Goal: Navigation & Orientation: Find specific page/section

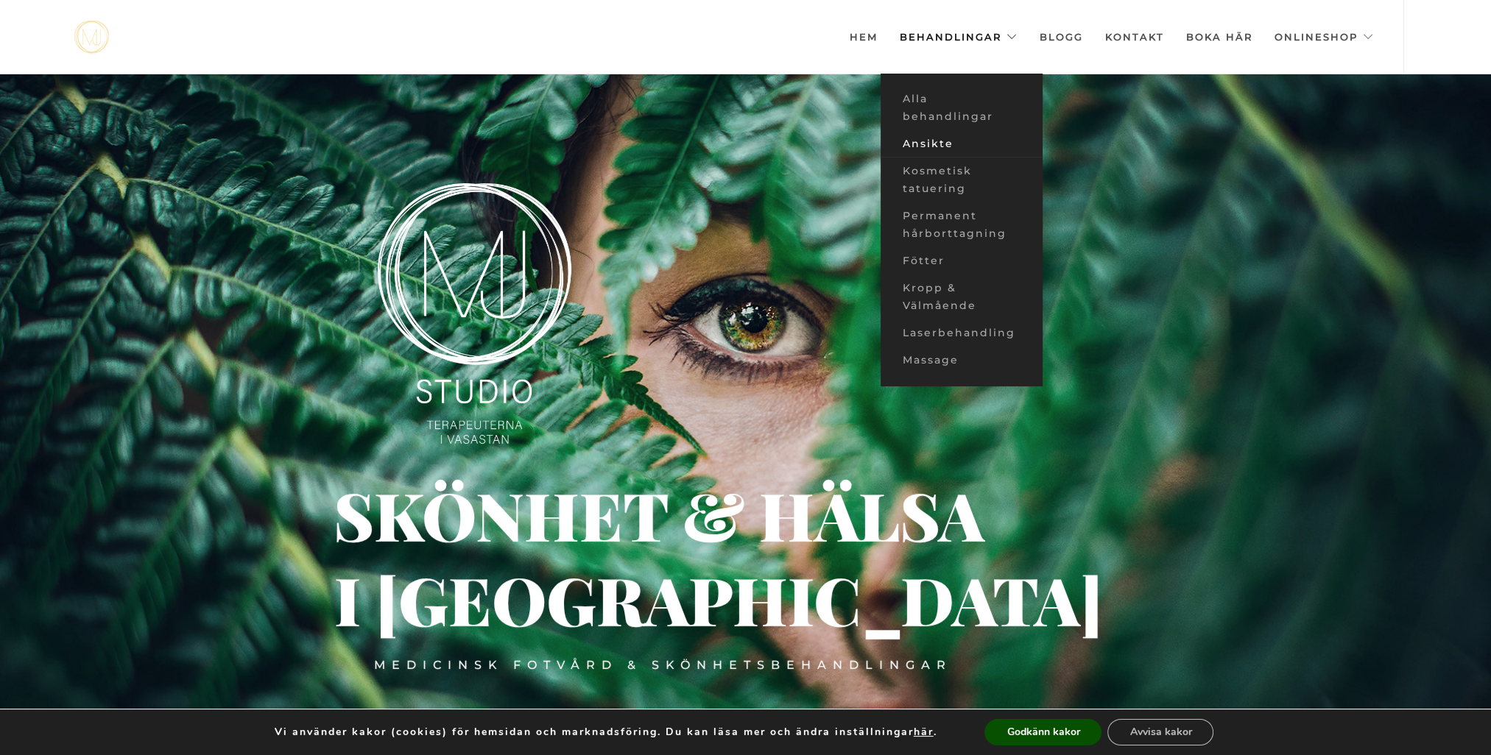
click at [972, 141] on link "Ansikte" at bounding box center [961, 143] width 162 height 27
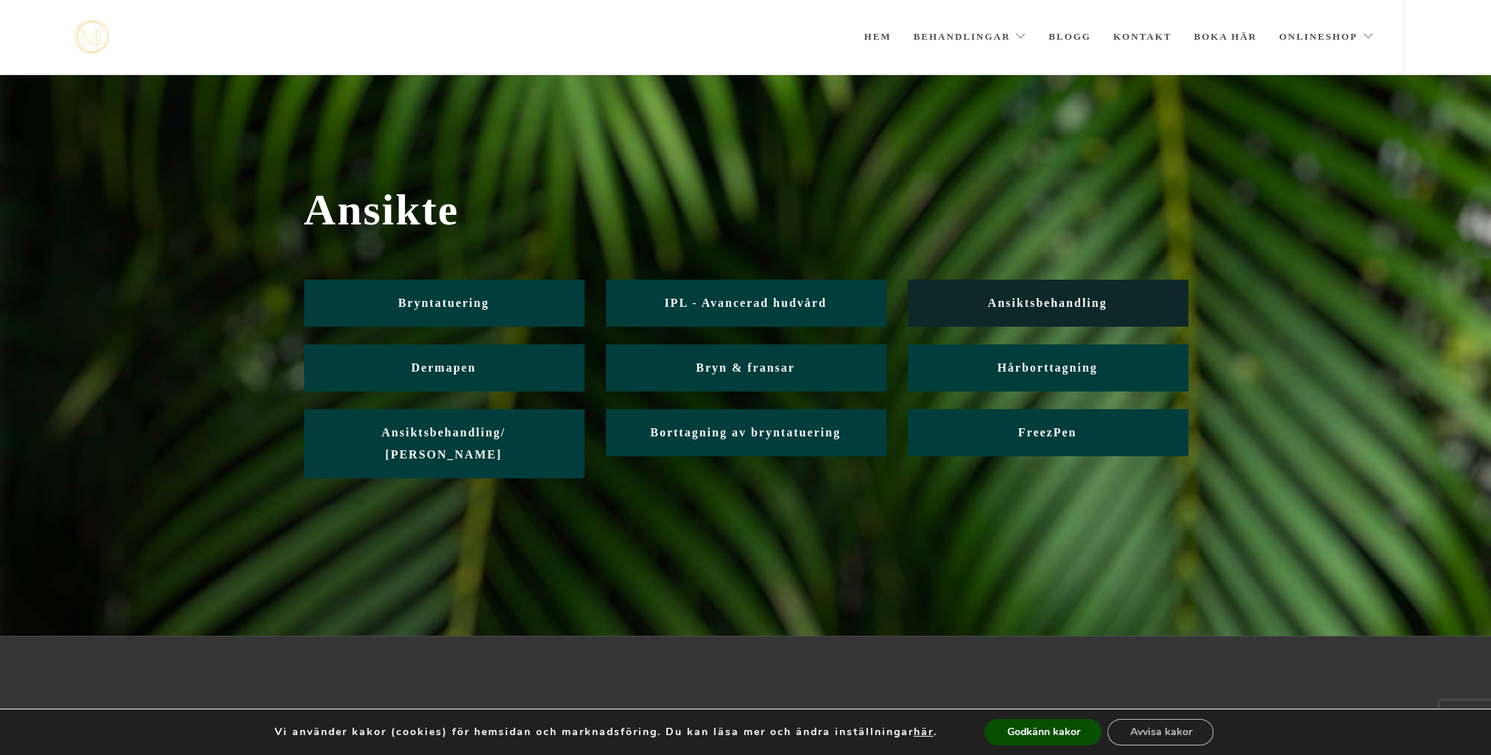
click at [1054, 297] on span "Ansiktsbehandling" at bounding box center [1046, 303] width 119 height 13
